Goal: Task Accomplishment & Management: Manage account settings

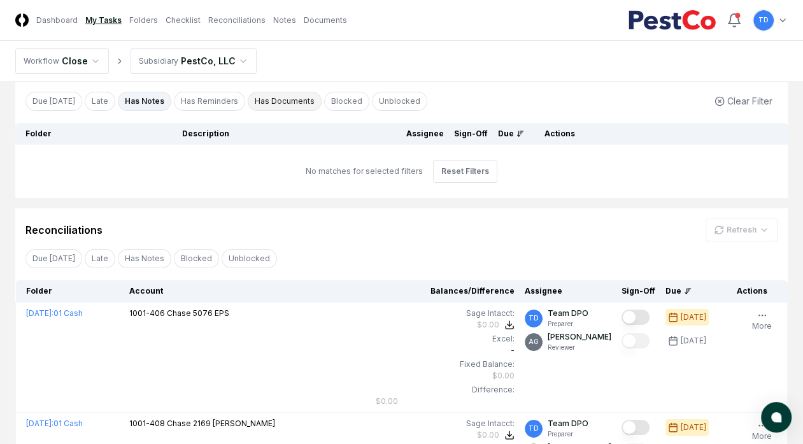
scroll to position [67, 0]
click at [55, 101] on button "Due [DATE]" at bounding box center [53, 100] width 57 height 19
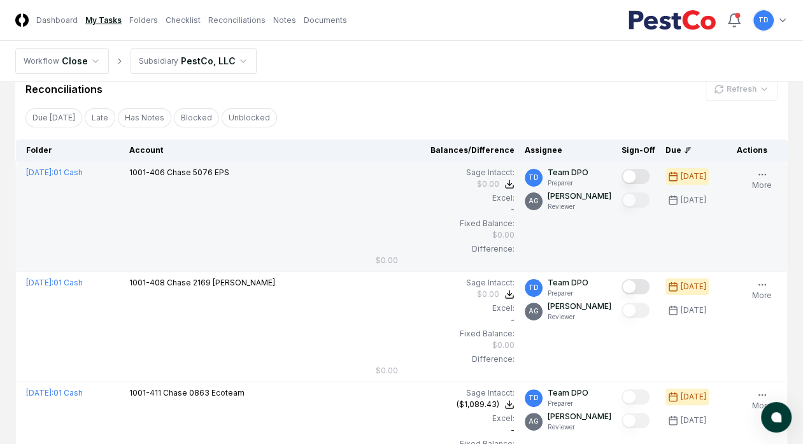
scroll to position [208, 0]
click at [758, 178] on icon "button" at bounding box center [762, 173] width 10 height 10
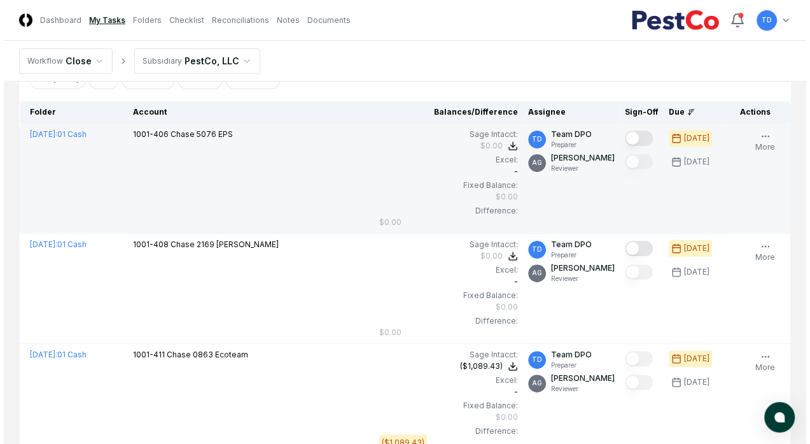
scroll to position [244, 0]
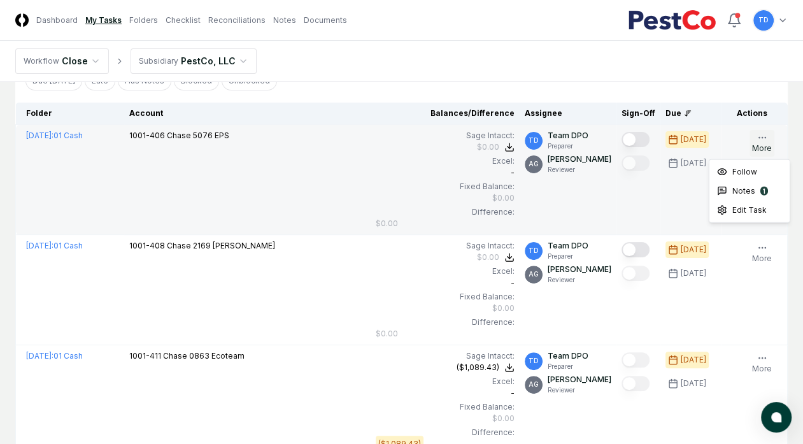
click at [762, 141] on icon "button" at bounding box center [762, 137] width 10 height 10
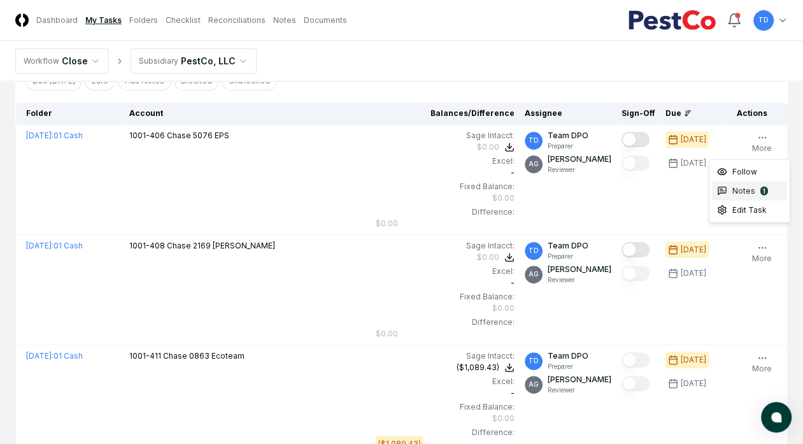
click at [741, 194] on span "Notes" at bounding box center [743, 190] width 23 height 11
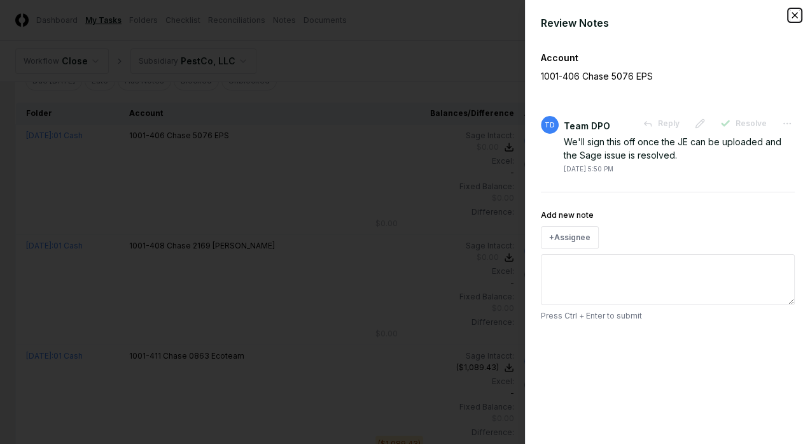
click at [794, 16] on icon "button" at bounding box center [795, 15] width 5 height 5
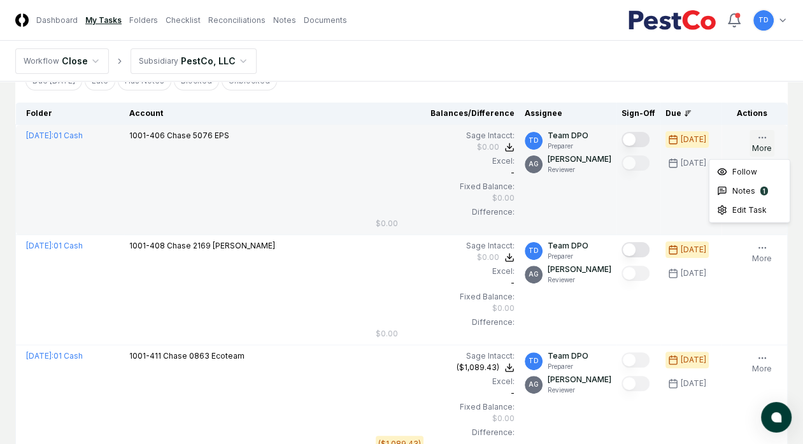
click at [754, 136] on button "More" at bounding box center [761, 143] width 25 height 27
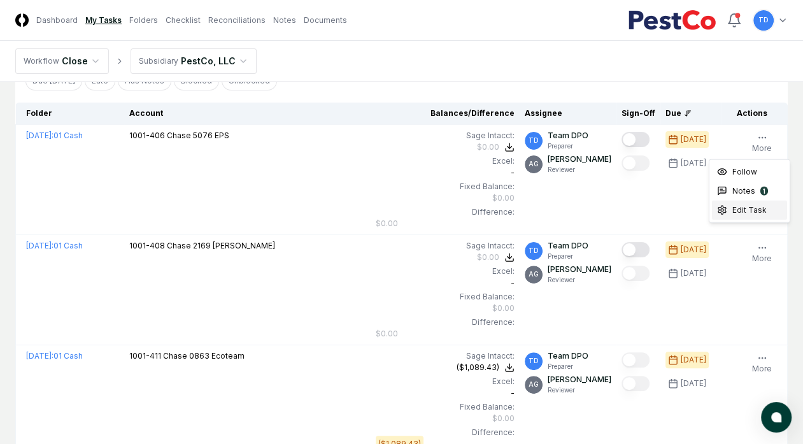
click at [747, 215] on span "Edit Task" at bounding box center [749, 209] width 34 height 11
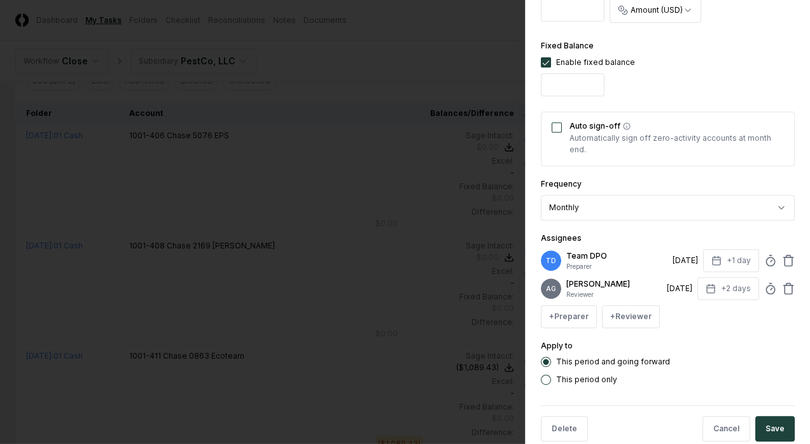
scroll to position [467, 0]
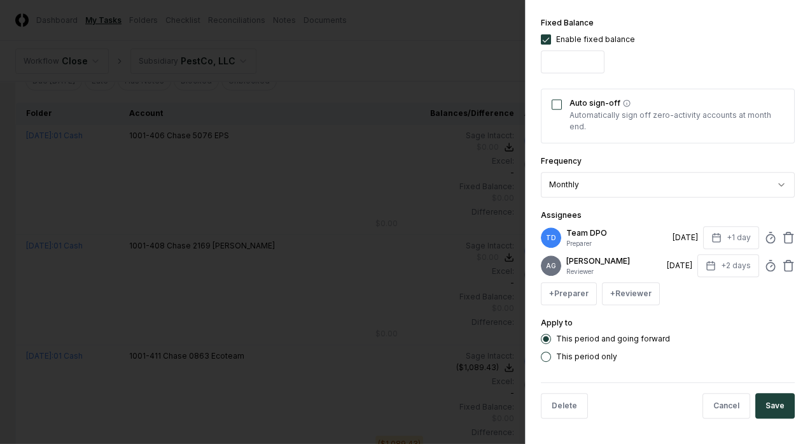
click at [557, 99] on button "Auto sign-off" at bounding box center [557, 104] width 10 height 10
click at [757, 402] on button "Save" at bounding box center [775, 405] width 39 height 25
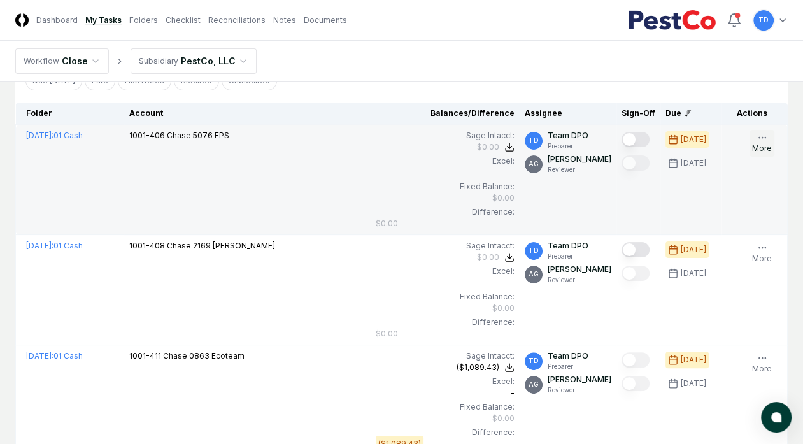
click at [762, 138] on icon "button" at bounding box center [762, 137] width 10 height 10
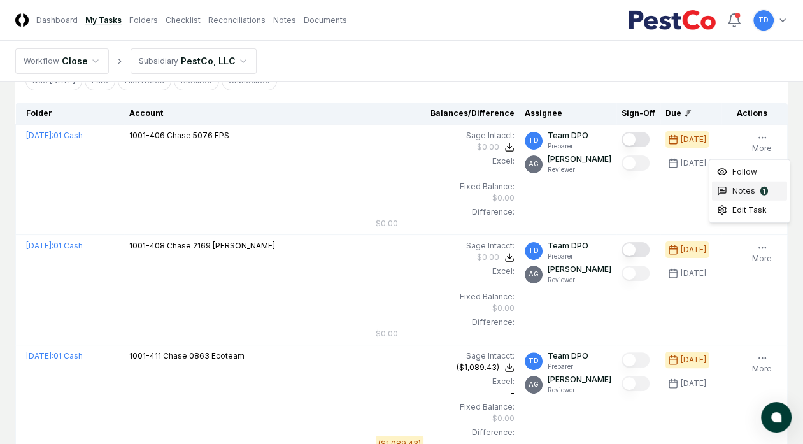
click at [742, 193] on span "Notes" at bounding box center [743, 190] width 23 height 11
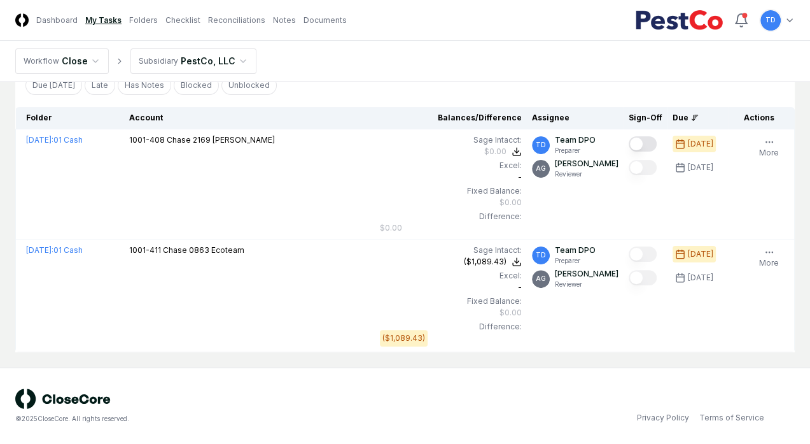
scroll to position [239, 0]
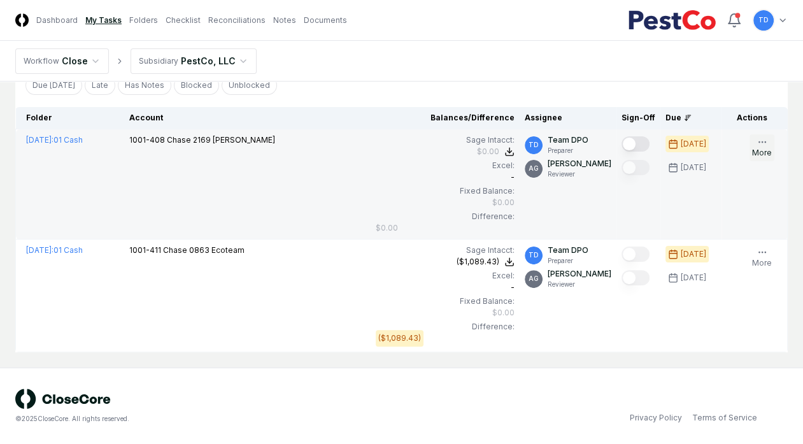
click at [763, 150] on button "More" at bounding box center [761, 147] width 25 height 27
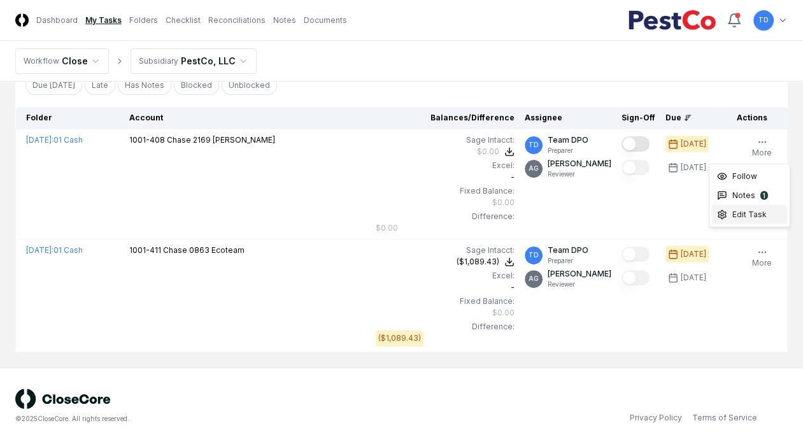
click at [746, 212] on span "Edit Task" at bounding box center [749, 214] width 34 height 11
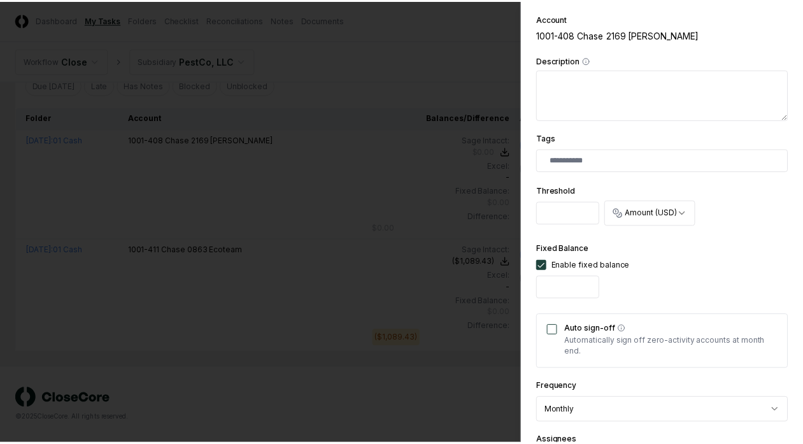
scroll to position [467, 0]
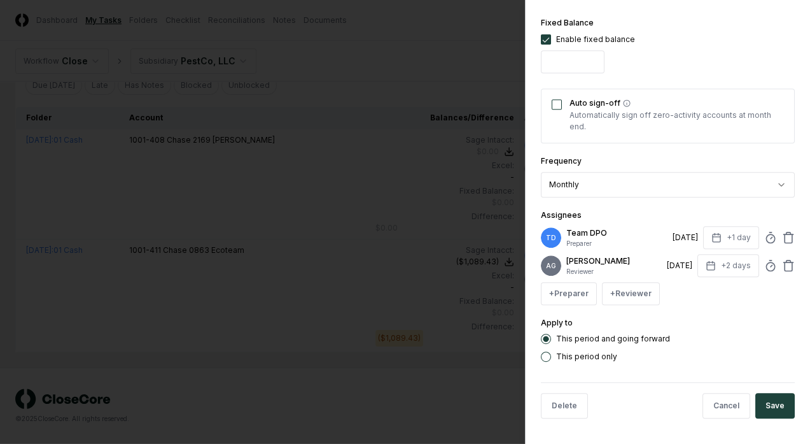
click at [558, 99] on button "Auto sign-off" at bounding box center [557, 104] width 10 height 10
click at [761, 404] on button "Save" at bounding box center [775, 405] width 39 height 25
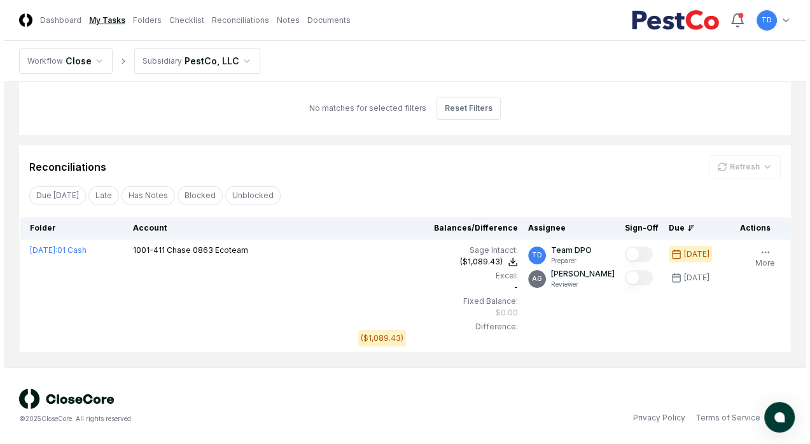
scroll to position [129, 0]
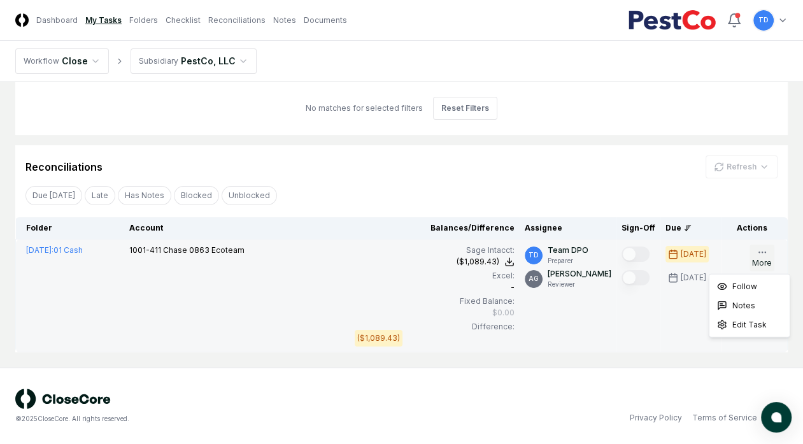
click at [767, 255] on icon "button" at bounding box center [762, 252] width 10 height 10
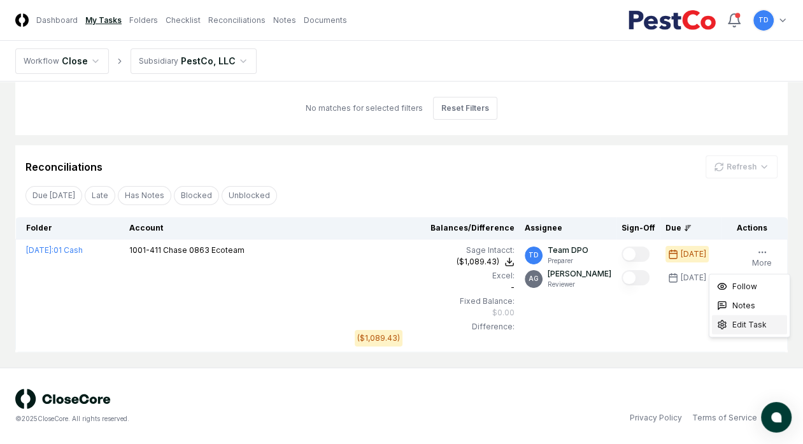
click at [749, 329] on span "Edit Task" at bounding box center [749, 324] width 34 height 11
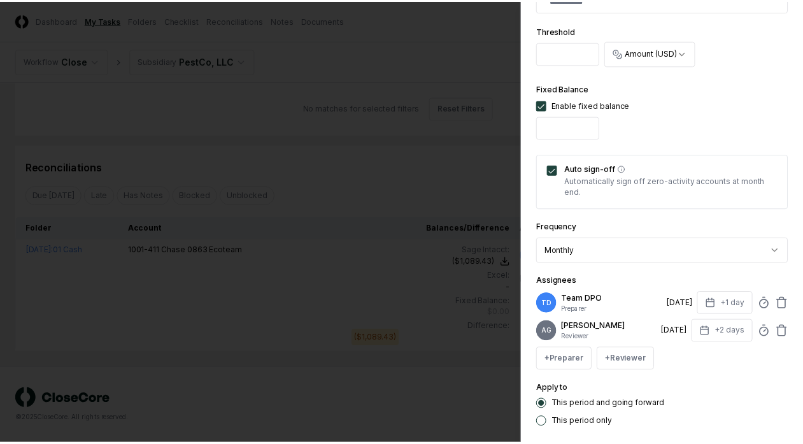
scroll to position [467, 0]
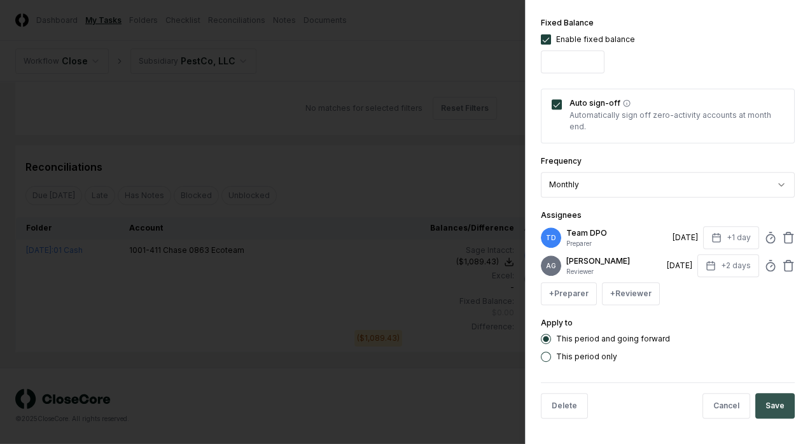
click at [768, 399] on button "Save" at bounding box center [775, 405] width 39 height 25
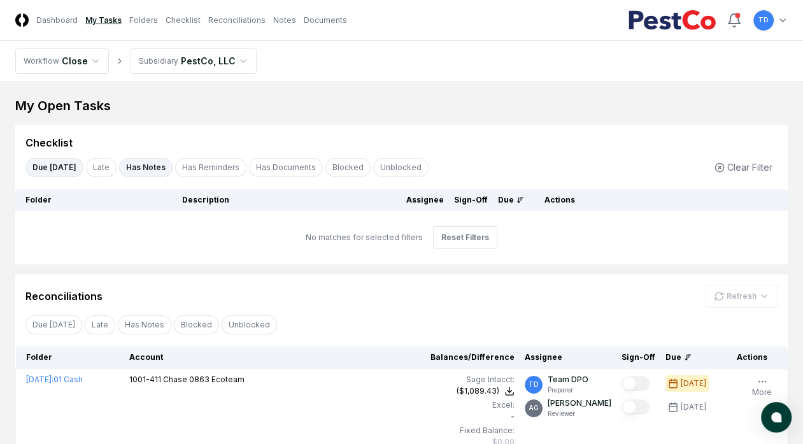
scroll to position [129, 0]
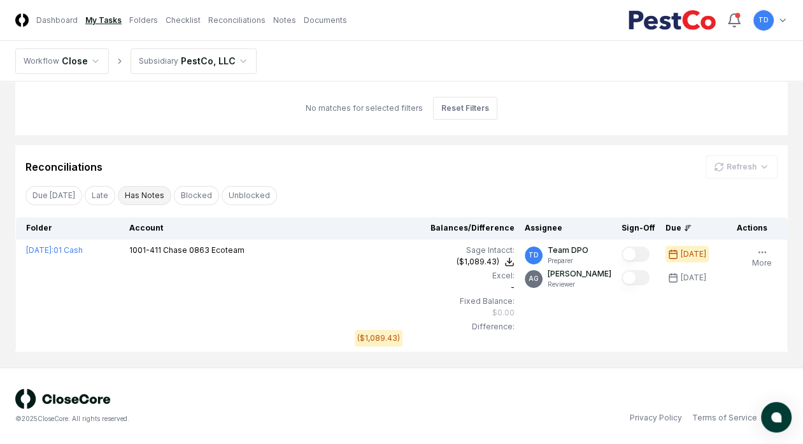
click at [142, 194] on button "Has Notes" at bounding box center [144, 195] width 53 height 19
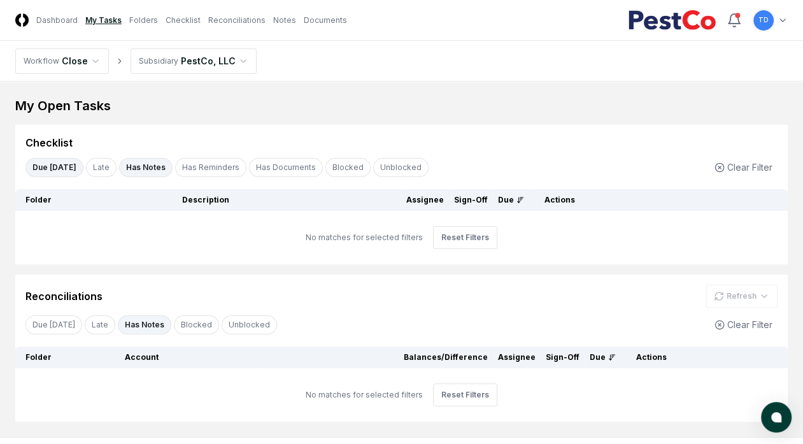
click at [96, 22] on link "My Tasks" at bounding box center [103, 20] width 36 height 11
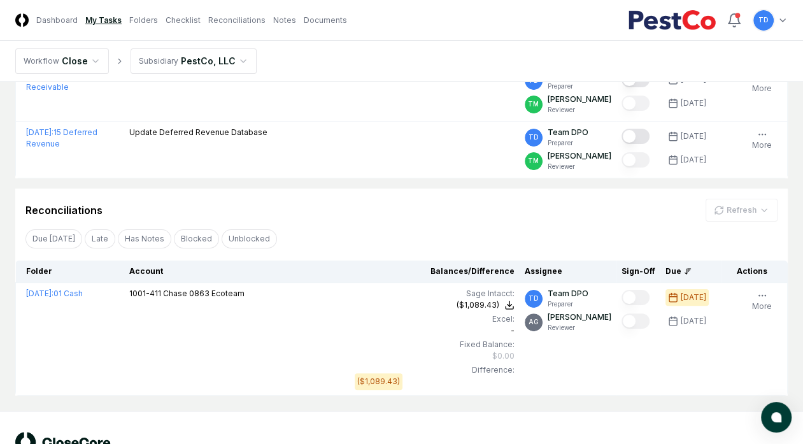
scroll to position [246, 0]
